Goal: Use online tool/utility: Use online tool/utility

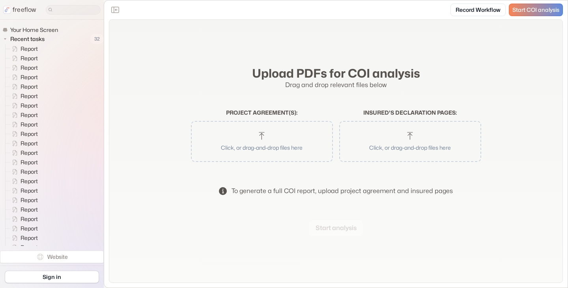
click at [279, 142] on button "Click, or drag-and-drop files here" at bounding box center [262, 141] width 134 height 33
click at [336, 228] on button "Start analysis" at bounding box center [336, 228] width 54 height 16
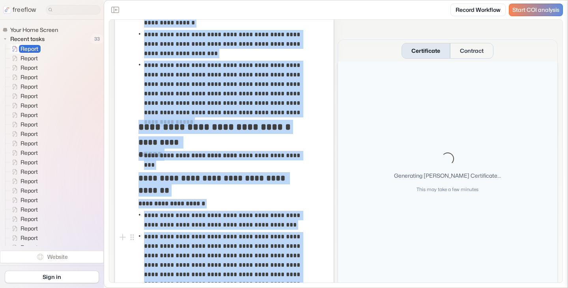
scroll to position [1123, 0]
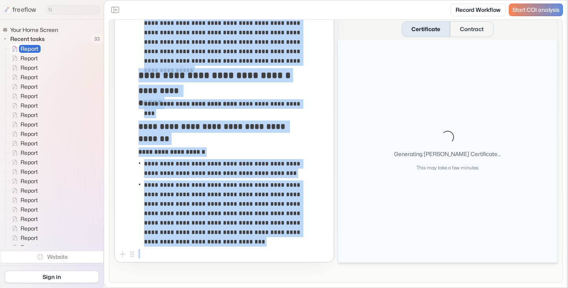
drag, startPoint x: 150, startPoint y: 85, endPoint x: 245, endPoint y: 242, distance: 183.4
copy div "**********"
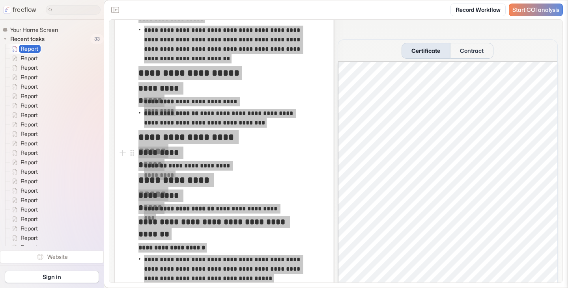
scroll to position [0, 0]
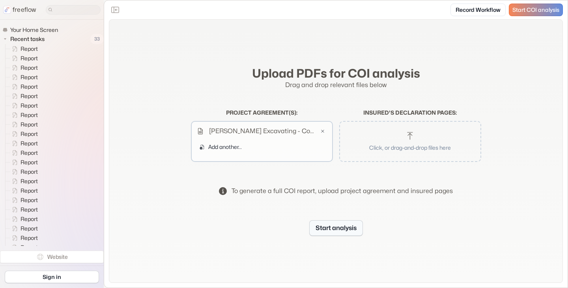
click at [346, 227] on button "Start analysis" at bounding box center [336, 228] width 54 height 16
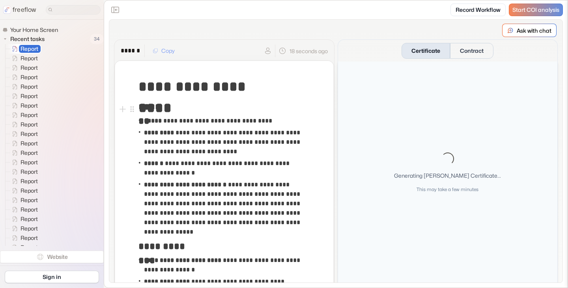
drag, startPoint x: 219, startPoint y: 107, endPoint x: 221, endPoint y: 102, distance: 5.3
drag, startPoint x: 221, startPoint y: 102, endPoint x: 202, endPoint y: 64, distance: 42.5
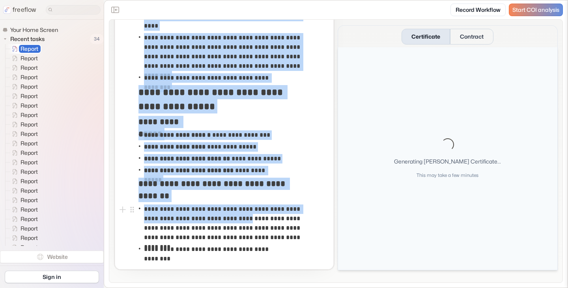
scroll to position [813, 0]
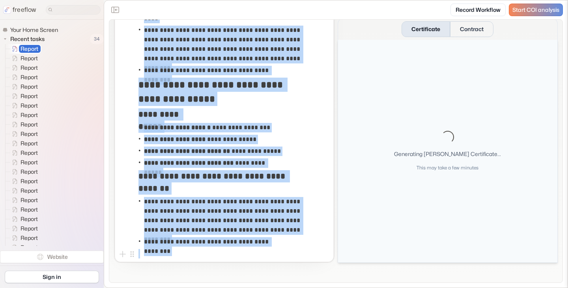
drag, startPoint x: 141, startPoint y: 84, endPoint x: 298, endPoint y: 244, distance: 223.8
copy div "**********"
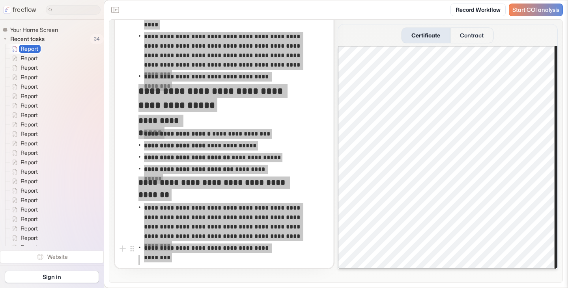
scroll to position [0, 0]
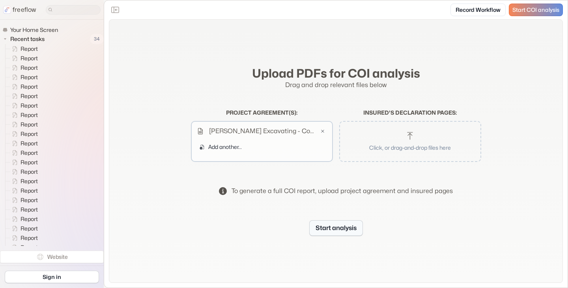
click at [329, 229] on button "Start analysis" at bounding box center [336, 228] width 54 height 16
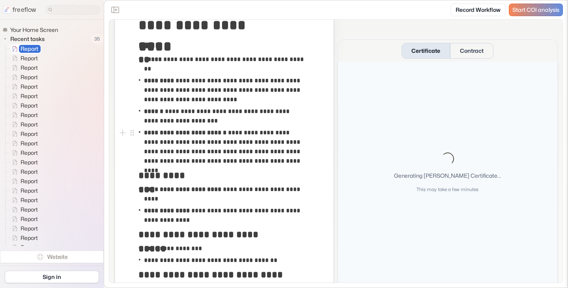
scroll to position [79, 0]
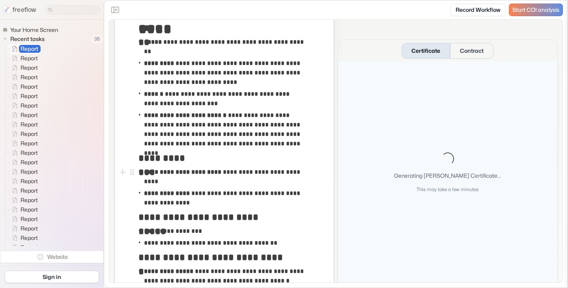
drag, startPoint x: 134, startPoint y: 83, endPoint x: 235, endPoint y: 179, distance: 139.4
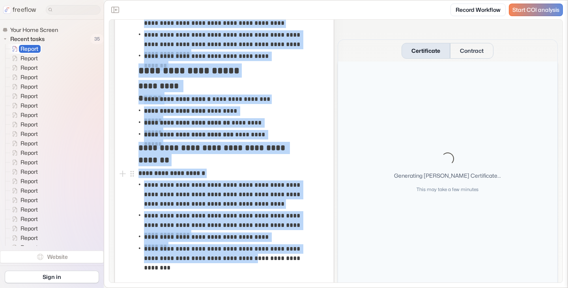
scroll to position [780, 0]
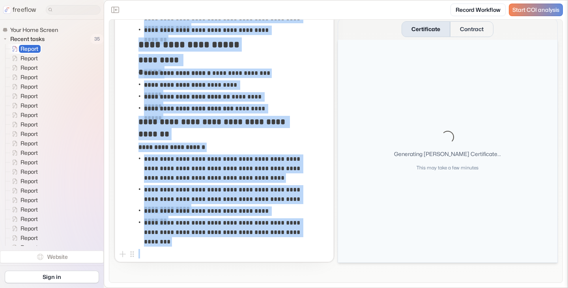
drag, startPoint x: 140, startPoint y: 86, endPoint x: 259, endPoint y: 252, distance: 204.9
copy div "**********"
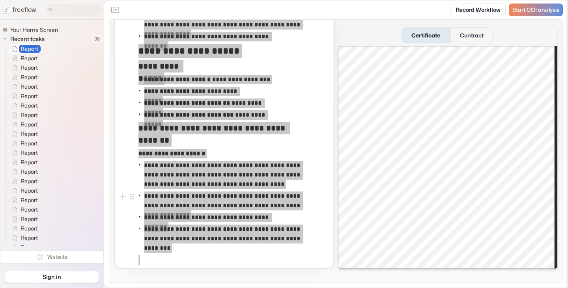
scroll to position [0, 0]
